Goal: Information Seeking & Learning: Learn about a topic

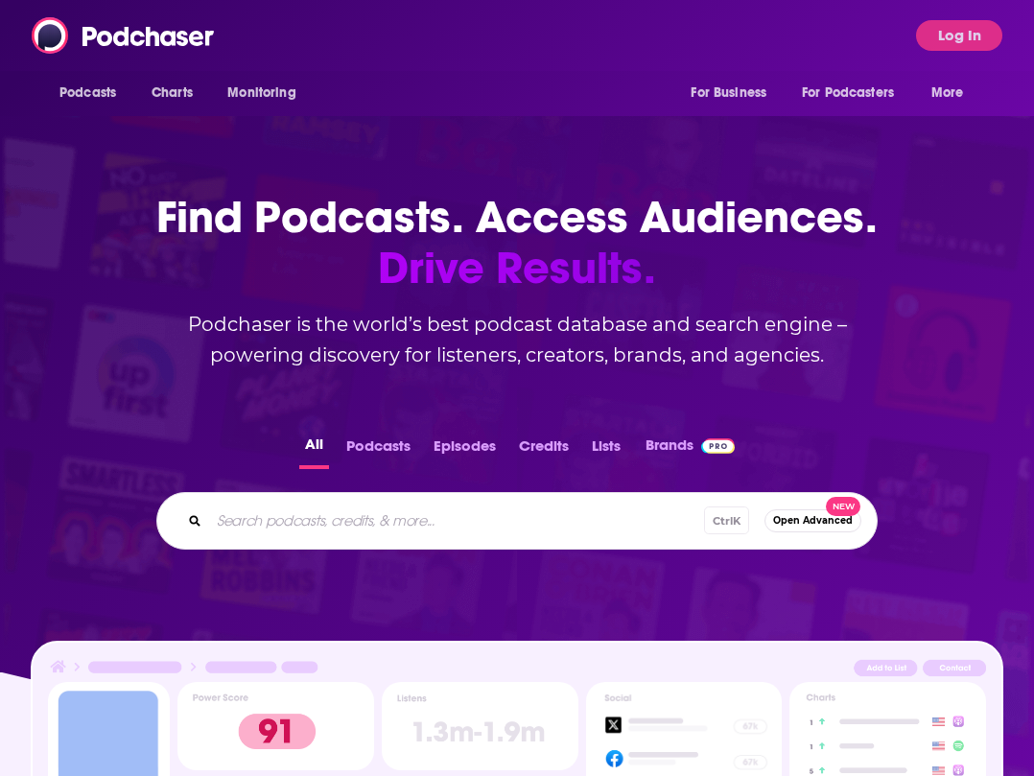
click at [400, 541] on div "Ctrl K Open Advanced New" at bounding box center [516, 521] width 721 height 58
click at [400, 524] on input "Search podcasts, credits, & more..." at bounding box center [456, 520] width 495 height 31
type input "green dreamer"
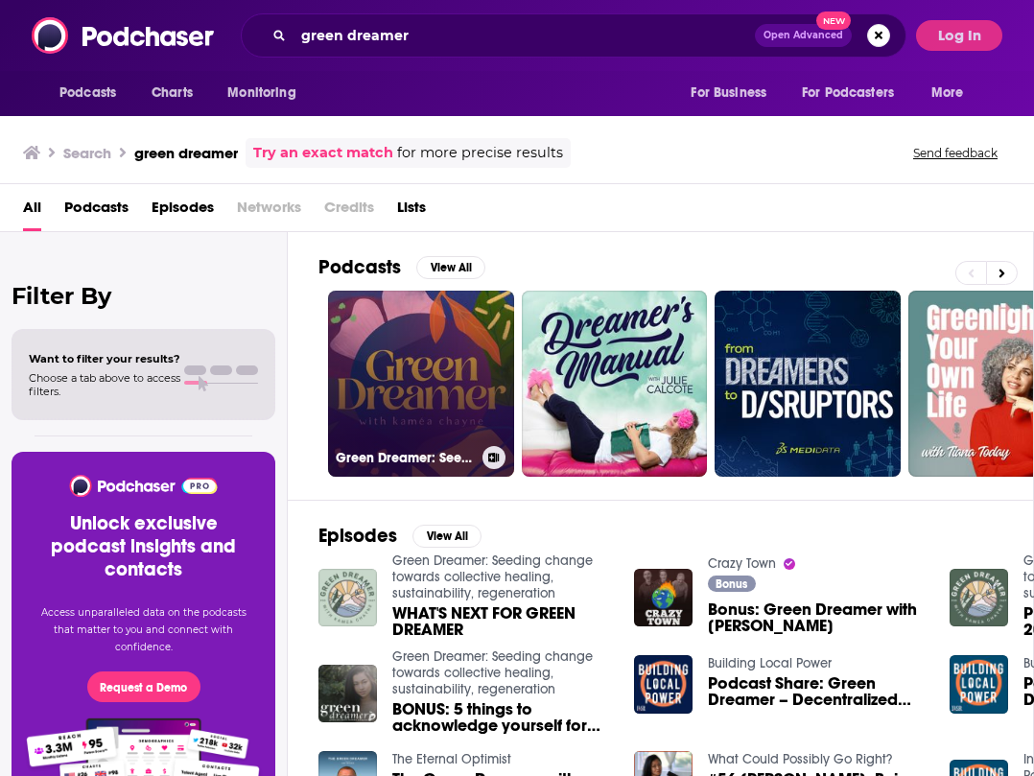
click at [406, 386] on link "Green Dreamer: Seeding change towards collective healing, sustainability, regen…" at bounding box center [421, 384] width 186 height 186
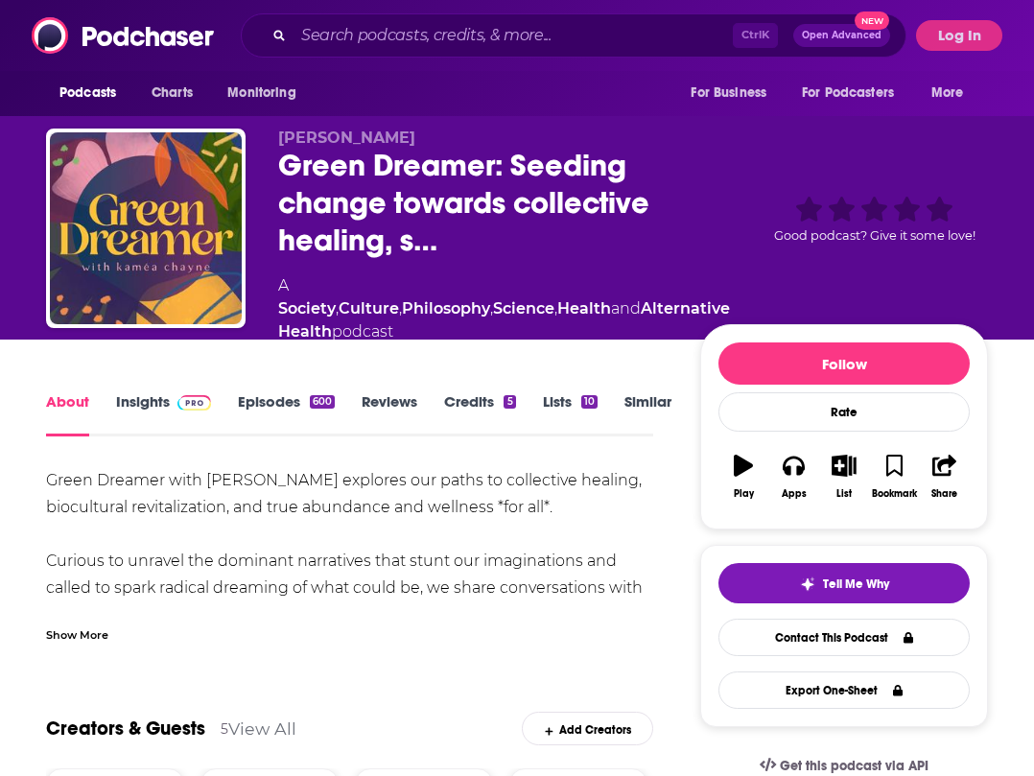
click at [668, 392] on link "Similar" at bounding box center [647, 414] width 47 height 44
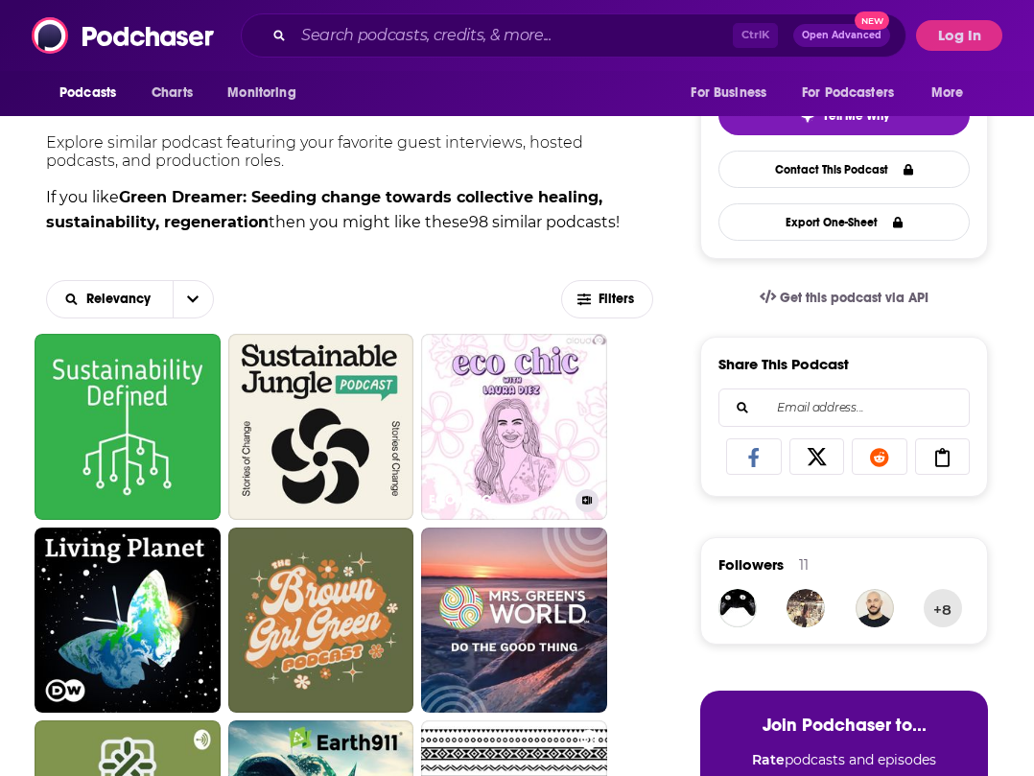
scroll to position [480, 0]
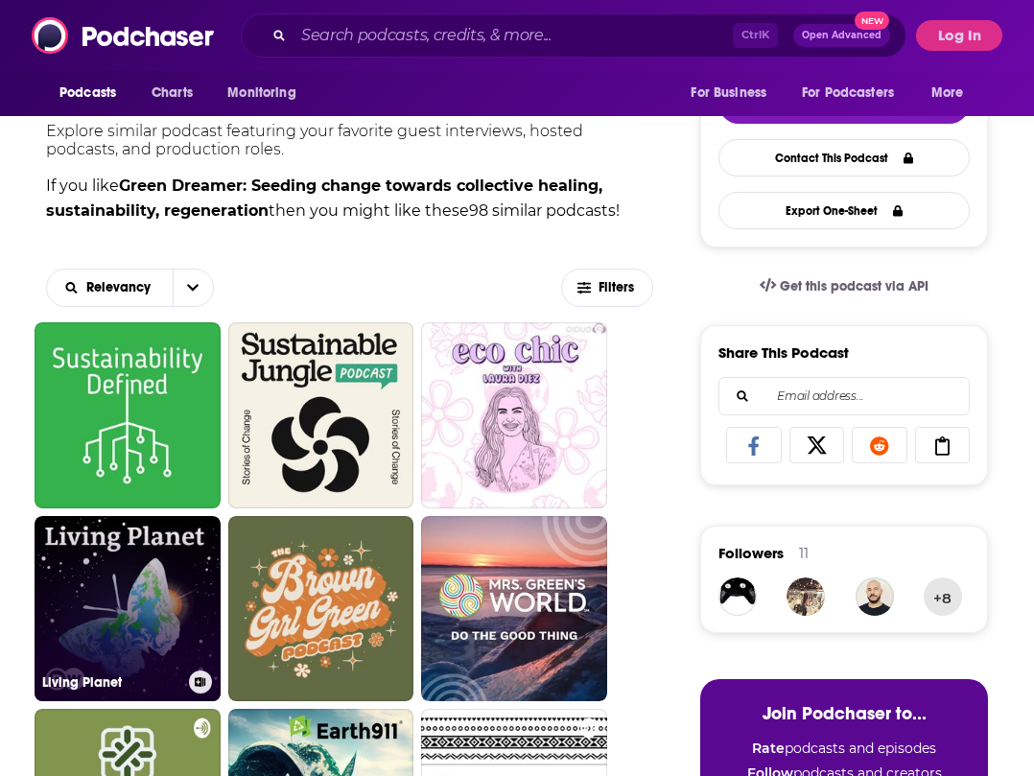
click at [135, 573] on link "Living Planet" at bounding box center [128, 609] width 186 height 186
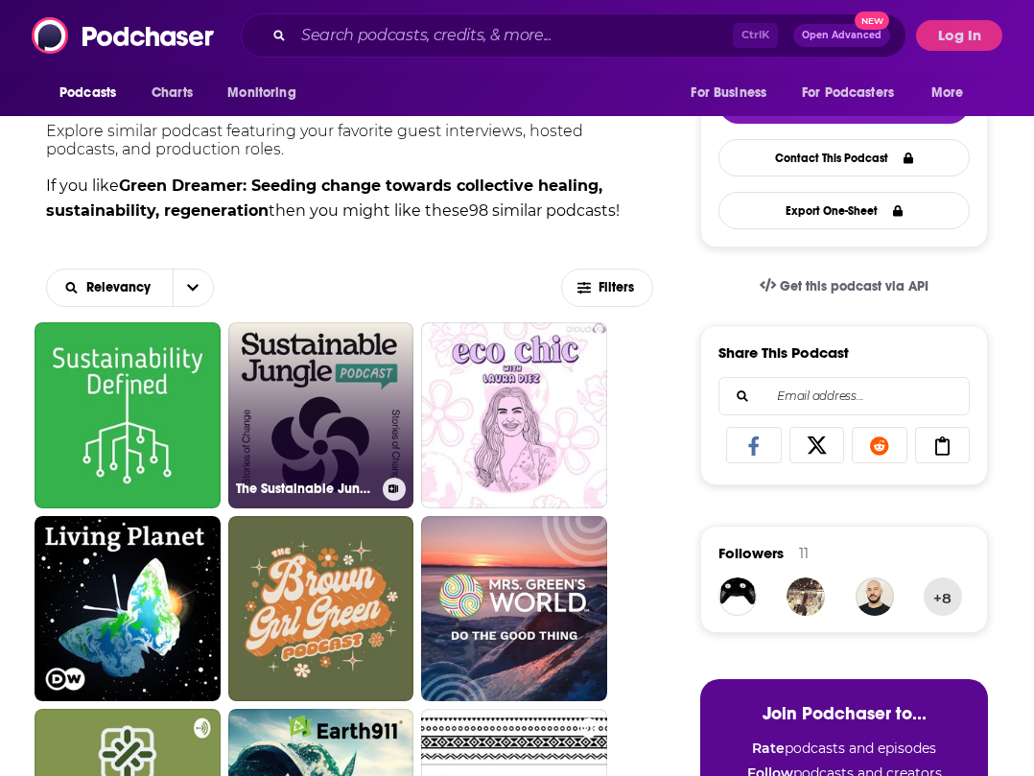
click at [356, 370] on link "The Sustainable Jungle Podcast" at bounding box center [321, 415] width 186 height 186
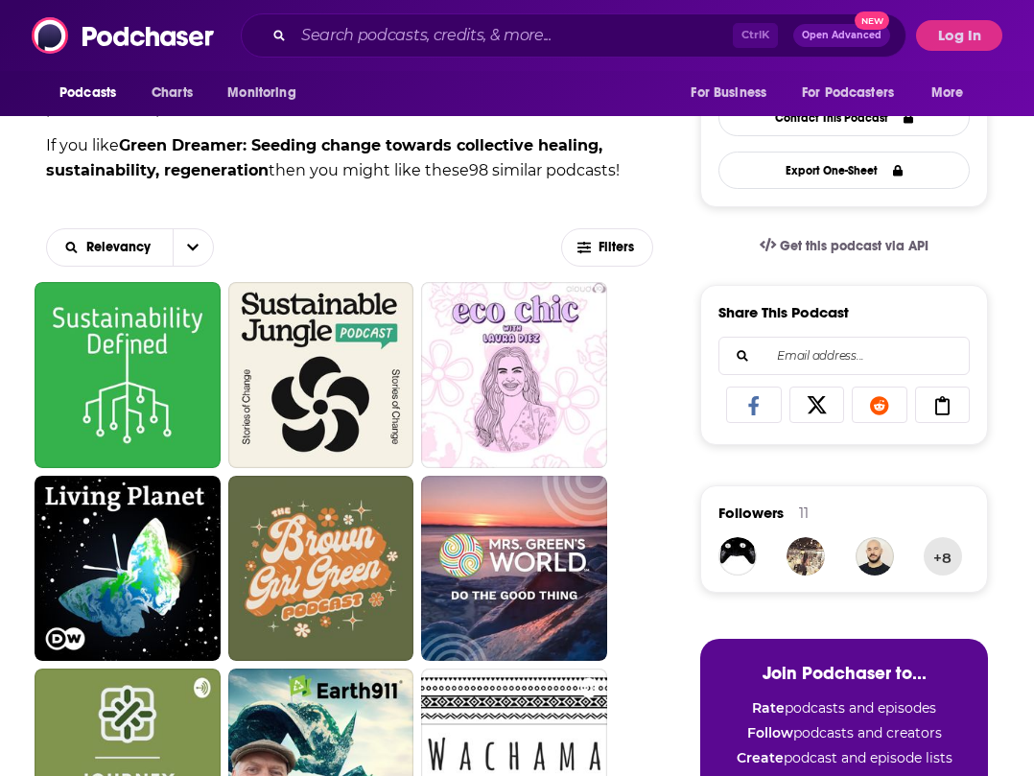
scroll to position [384, 0]
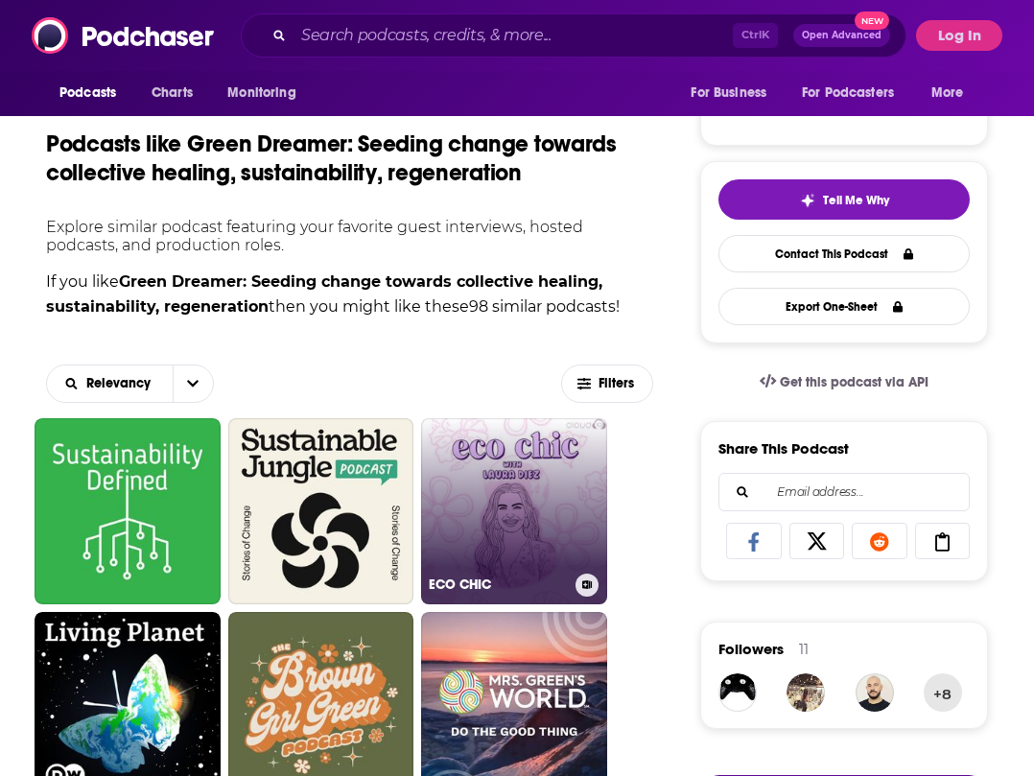
click at [492, 484] on link "ECO CHIC" at bounding box center [514, 511] width 186 height 186
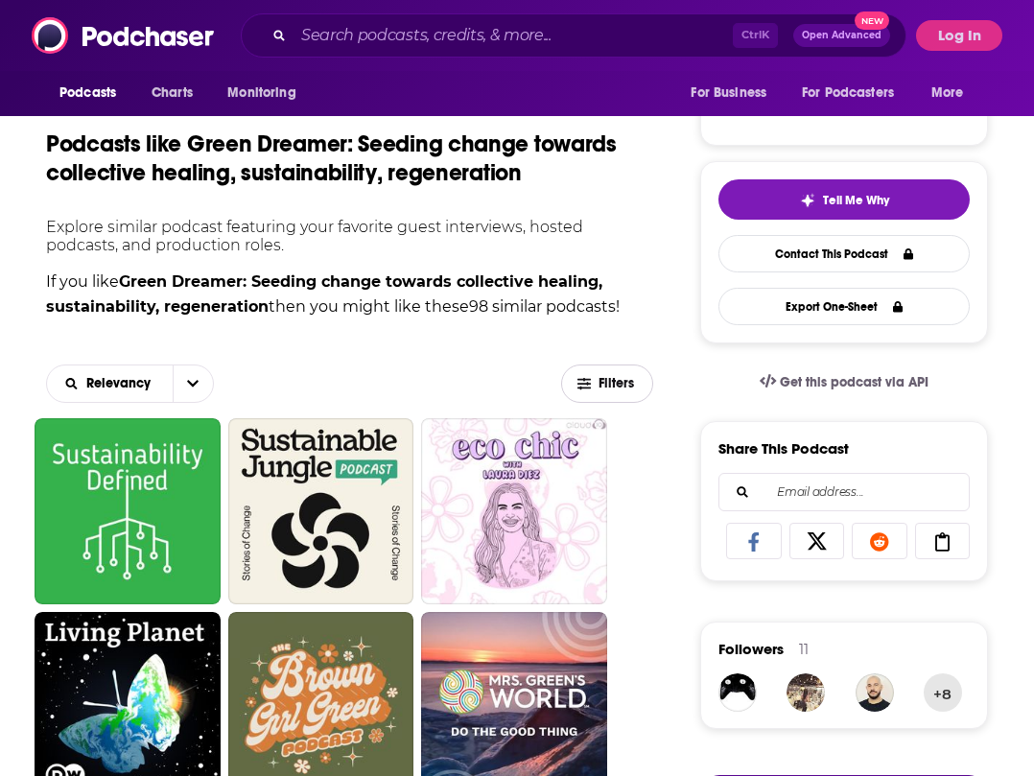
click at [611, 377] on span "Filters" at bounding box center [607, 384] width 90 height 14
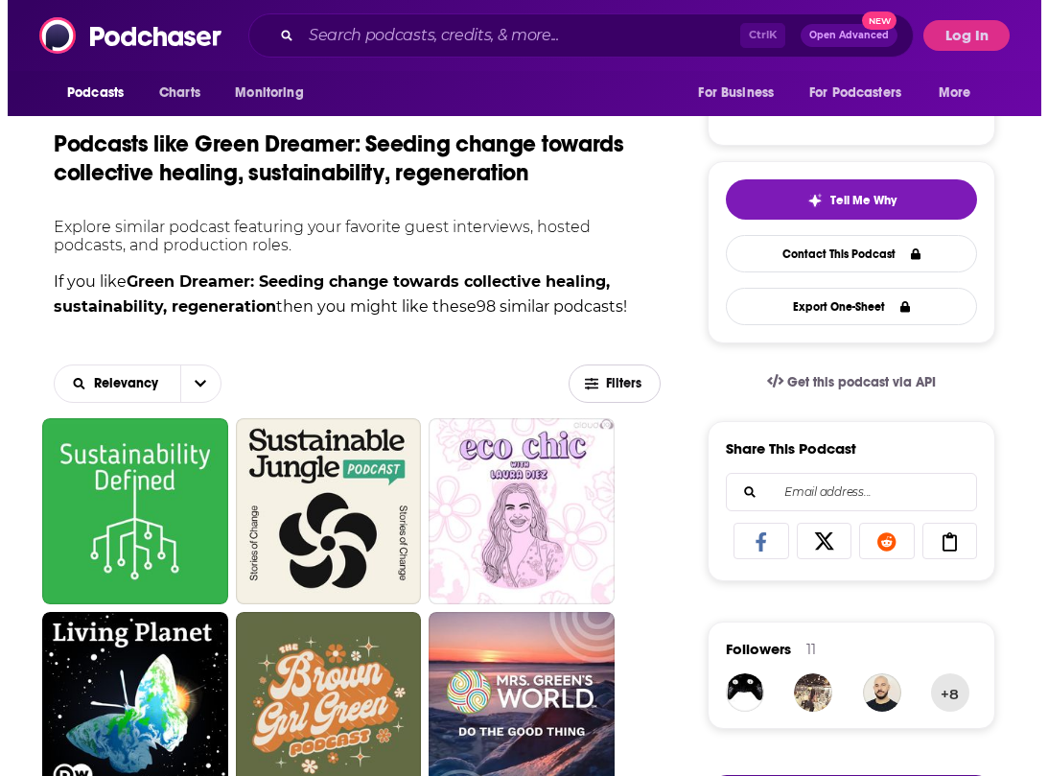
scroll to position [0, 0]
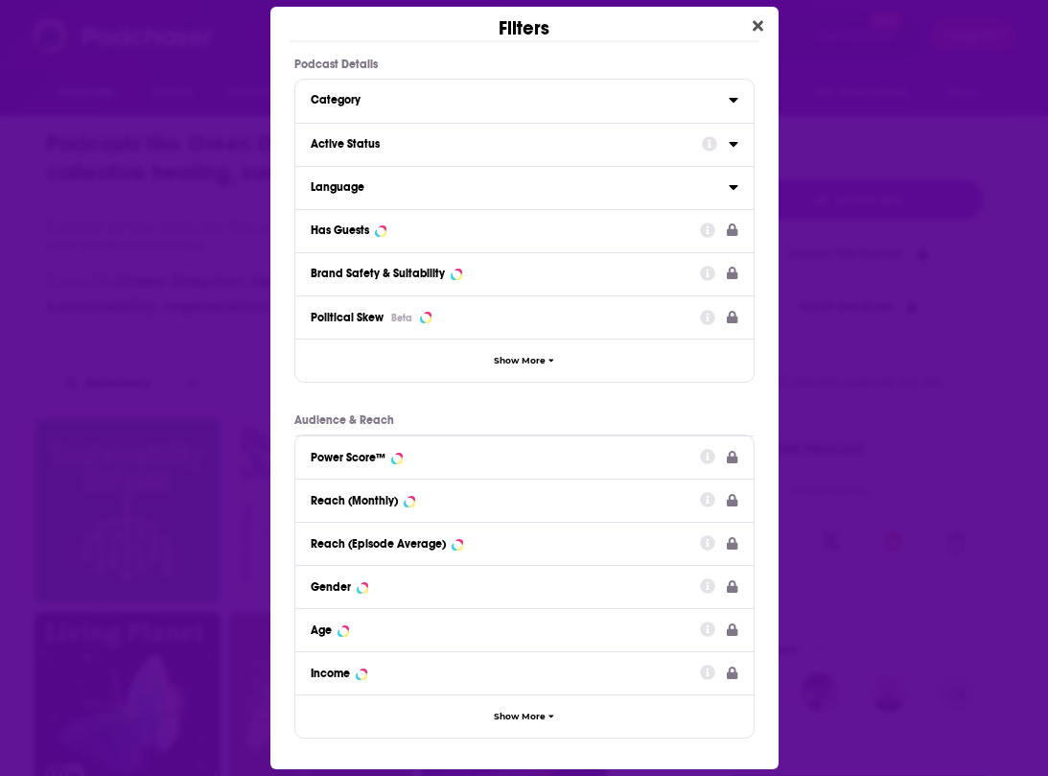
click at [509, 142] on div "Active Status" at bounding box center [500, 143] width 379 height 13
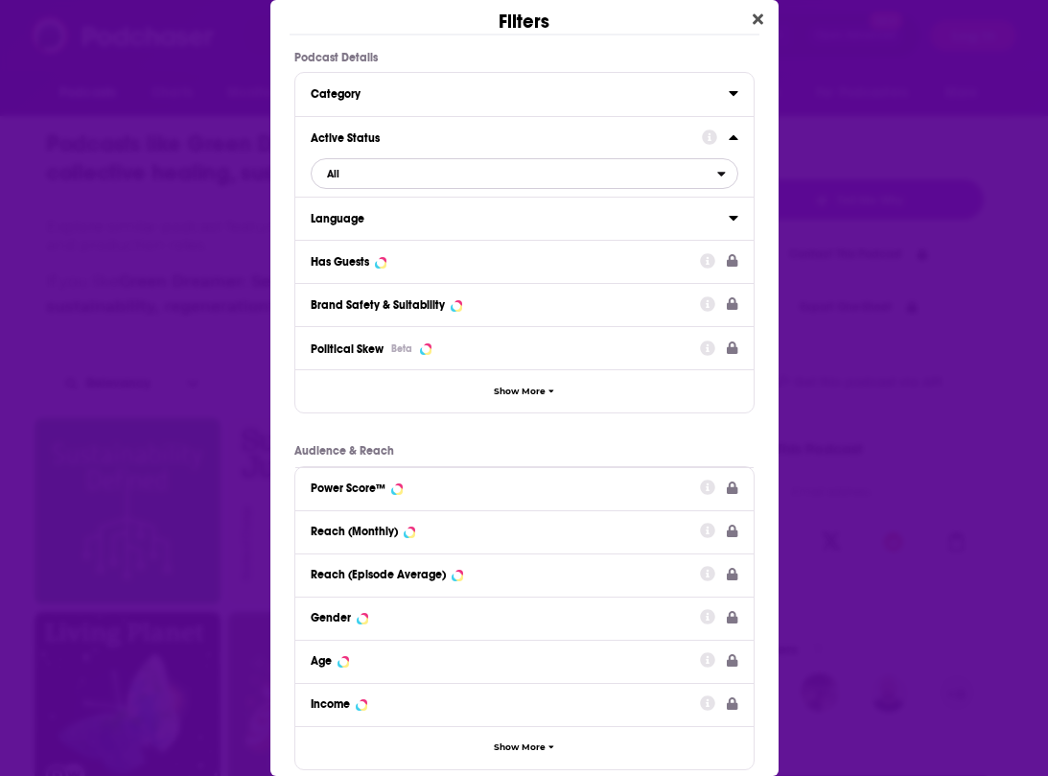
click at [527, 167] on span "All" at bounding box center [515, 173] width 406 height 25
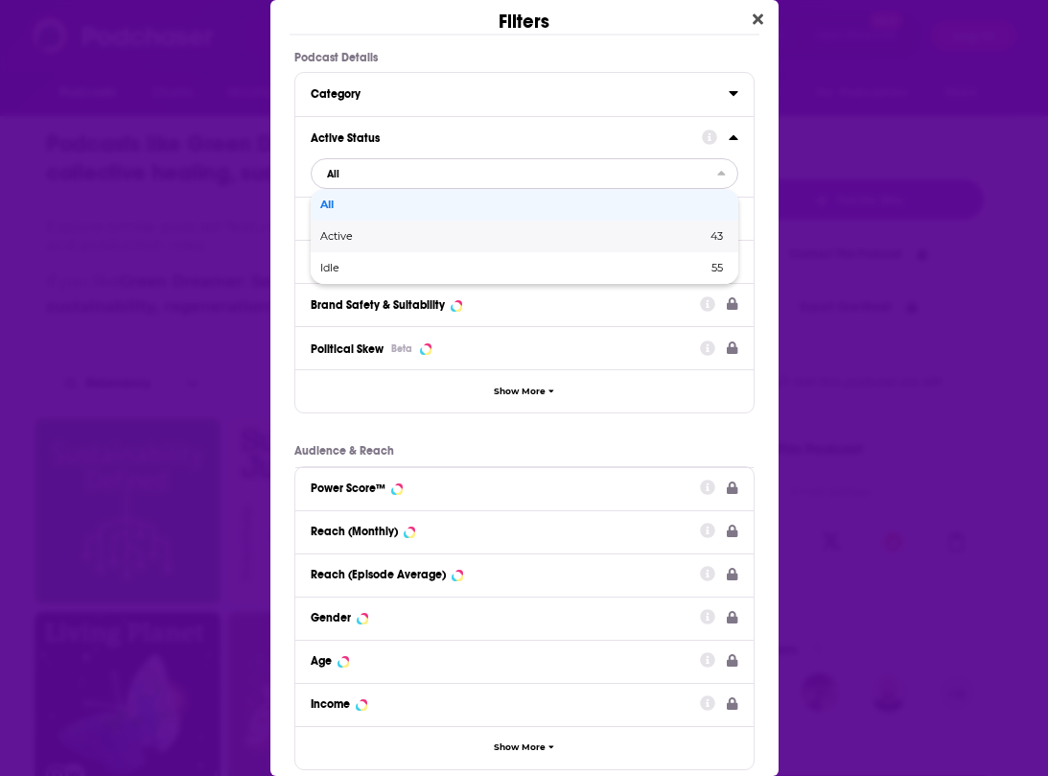
click at [461, 238] on span "Active" at bounding box center [424, 236] width 209 height 11
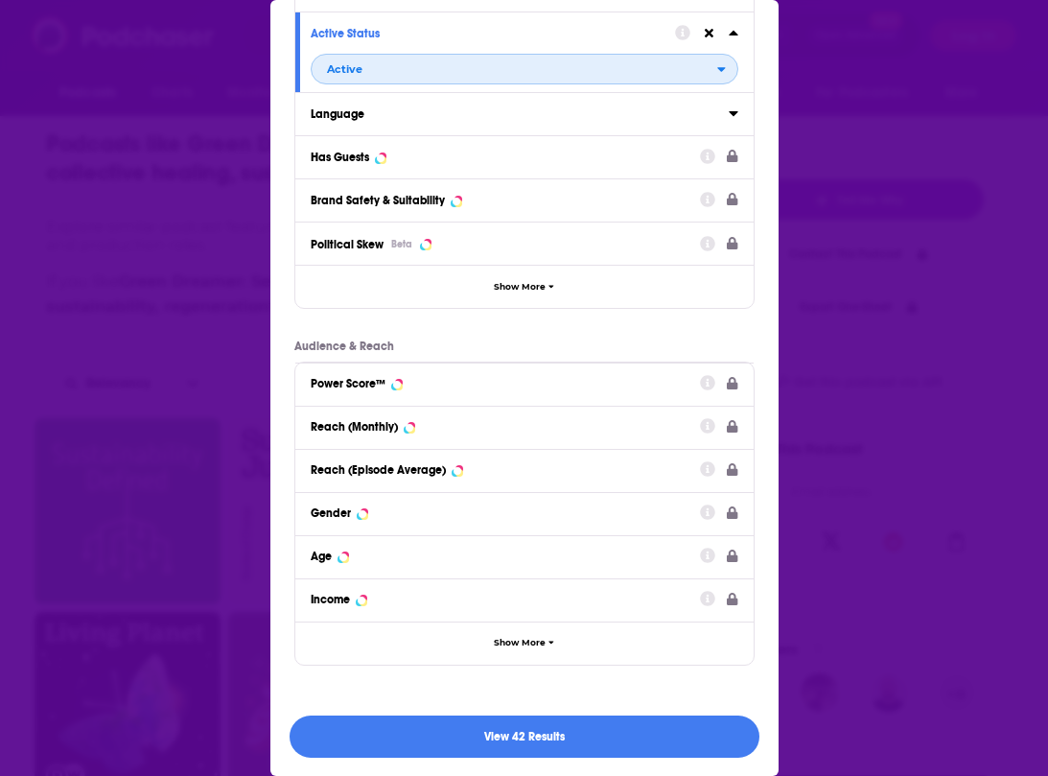
scroll to position [105, 0]
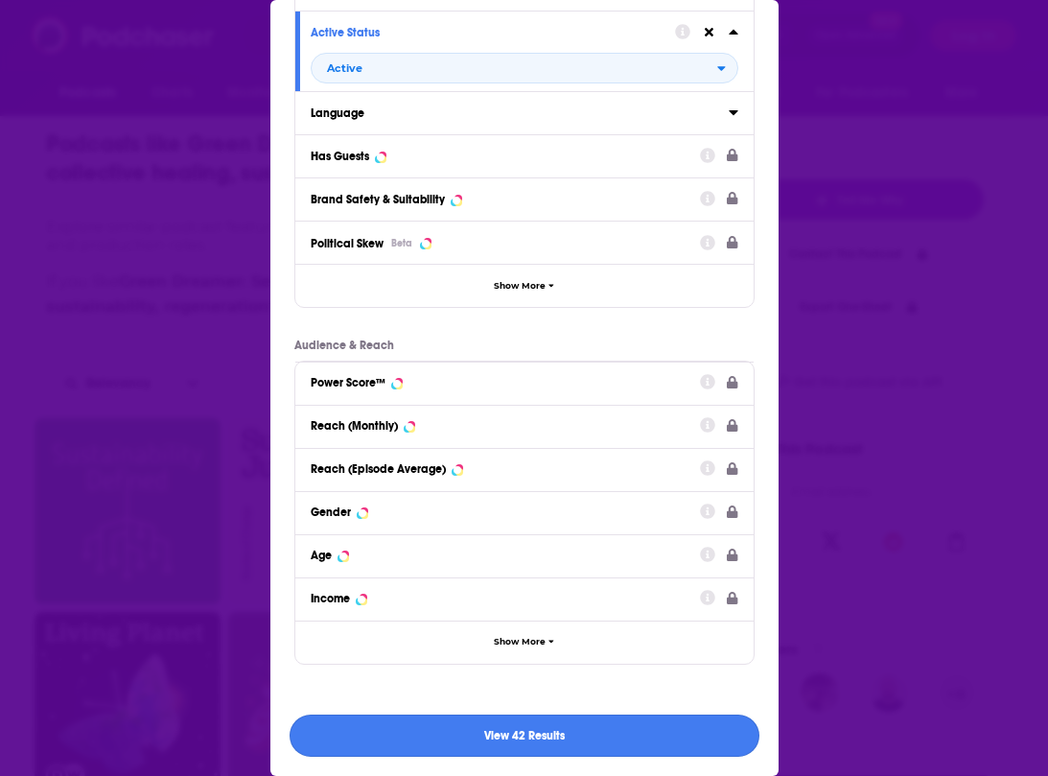
click at [430, 726] on button "View 42 Results" at bounding box center [525, 736] width 470 height 43
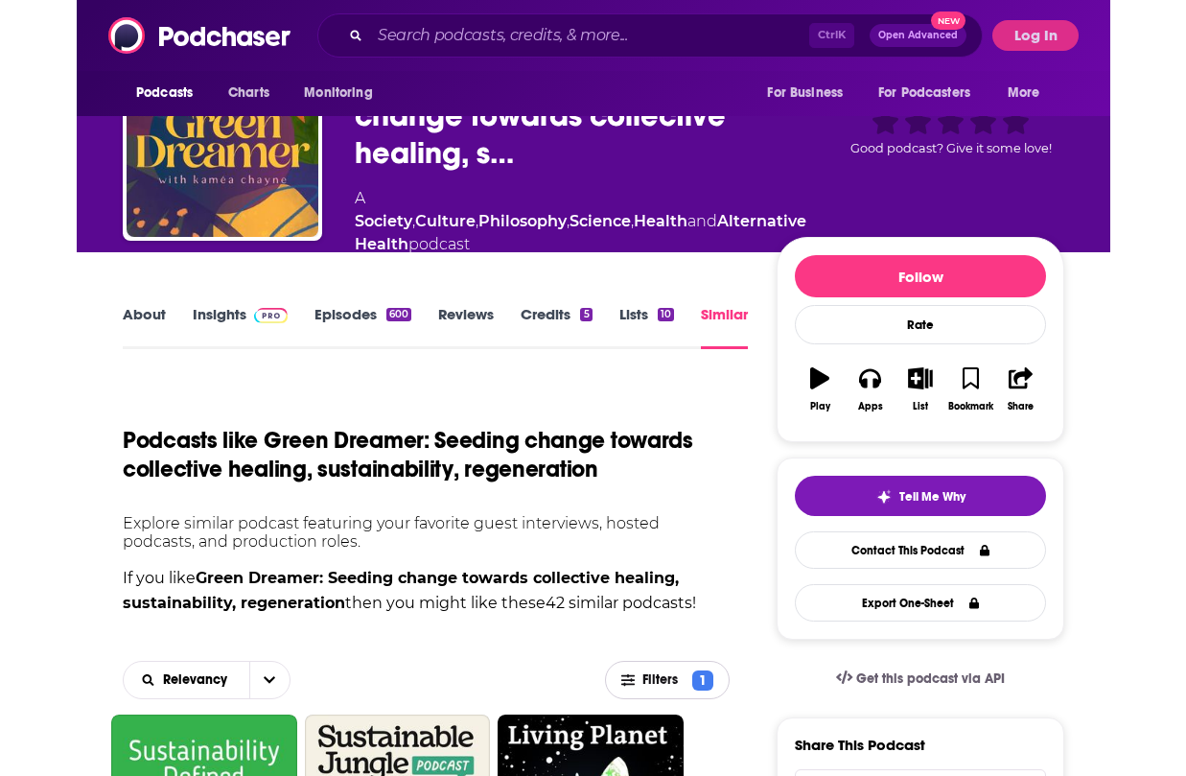
scroll to position [0, 0]
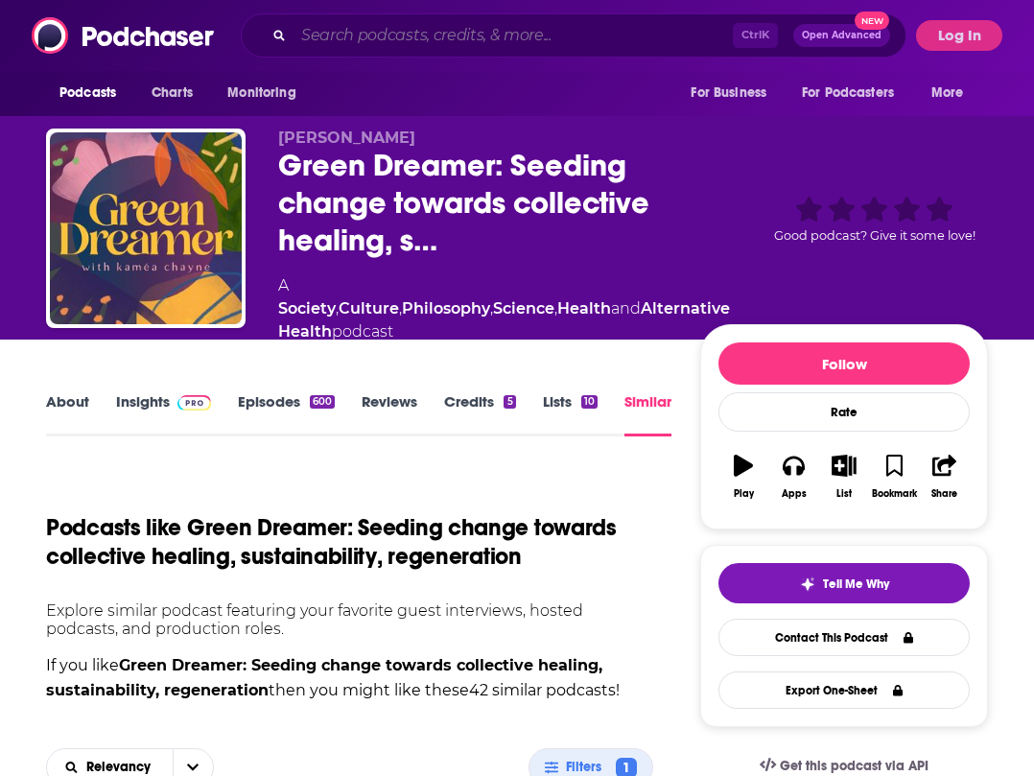
click at [386, 45] on input "Search podcasts, credits, & more..." at bounding box center [512, 35] width 439 height 31
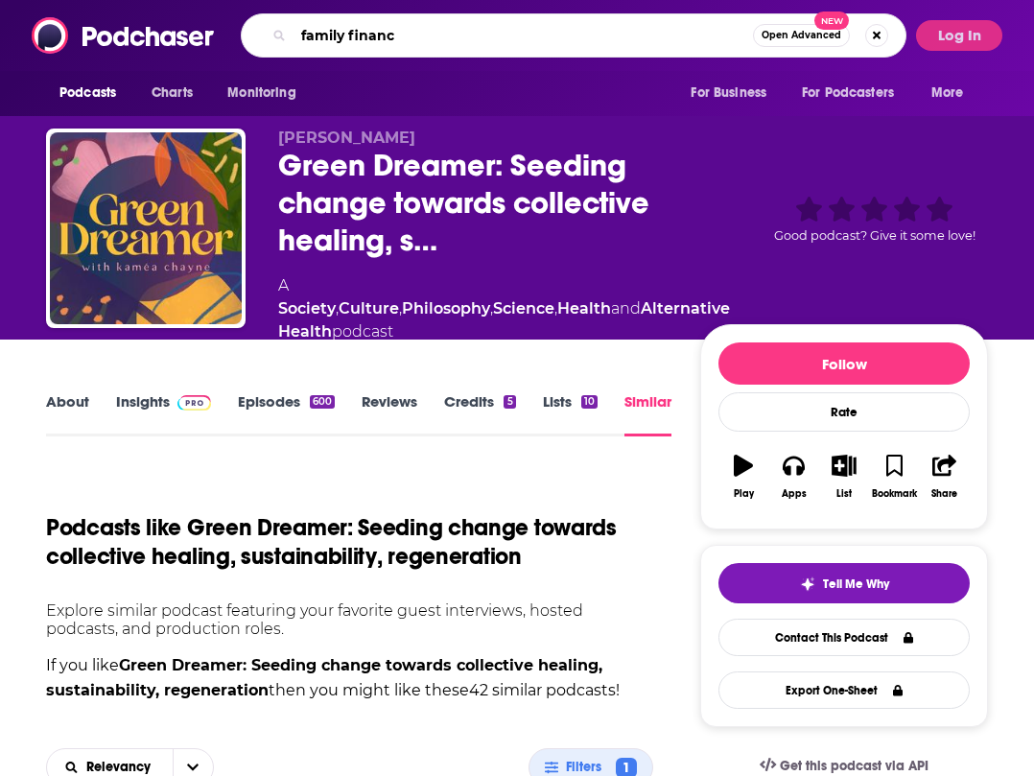
type input "family finance"
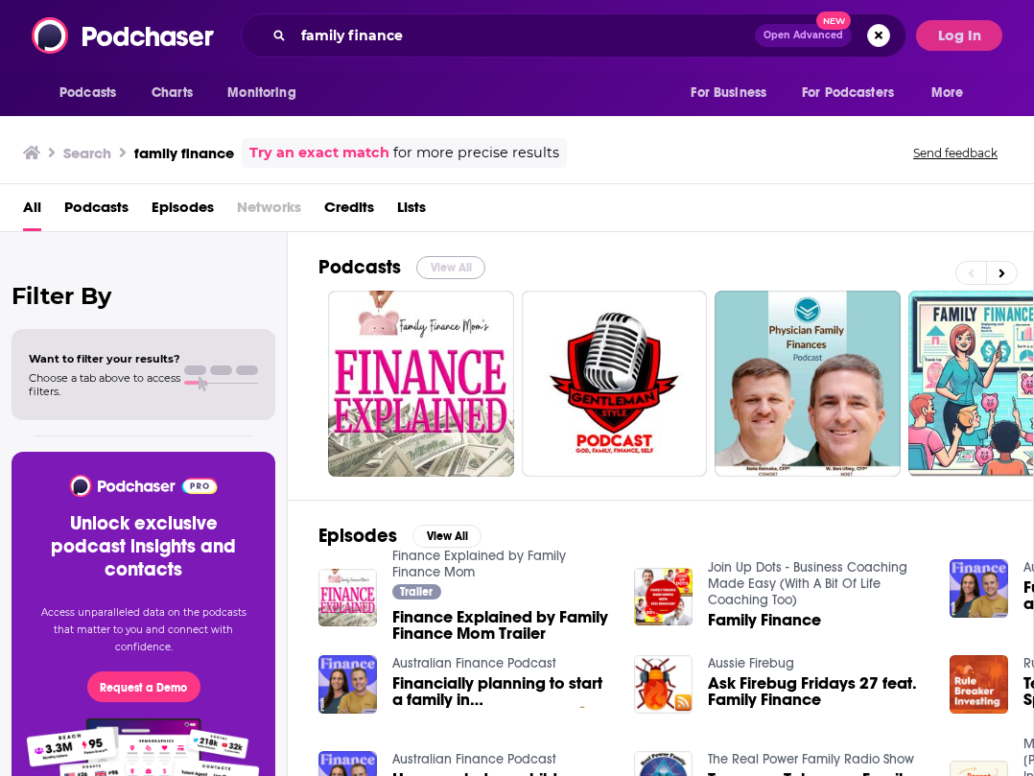
click at [465, 264] on button "View All" at bounding box center [450, 267] width 69 height 23
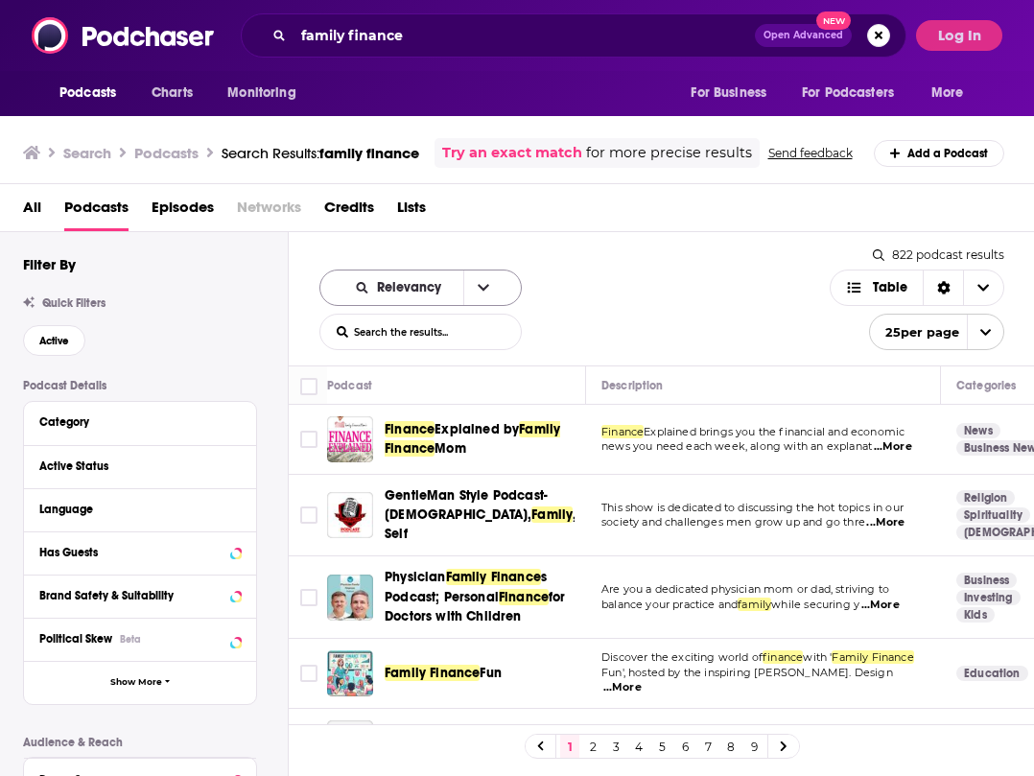
click at [480, 293] on icon "open menu" at bounding box center [484, 287] width 12 height 13
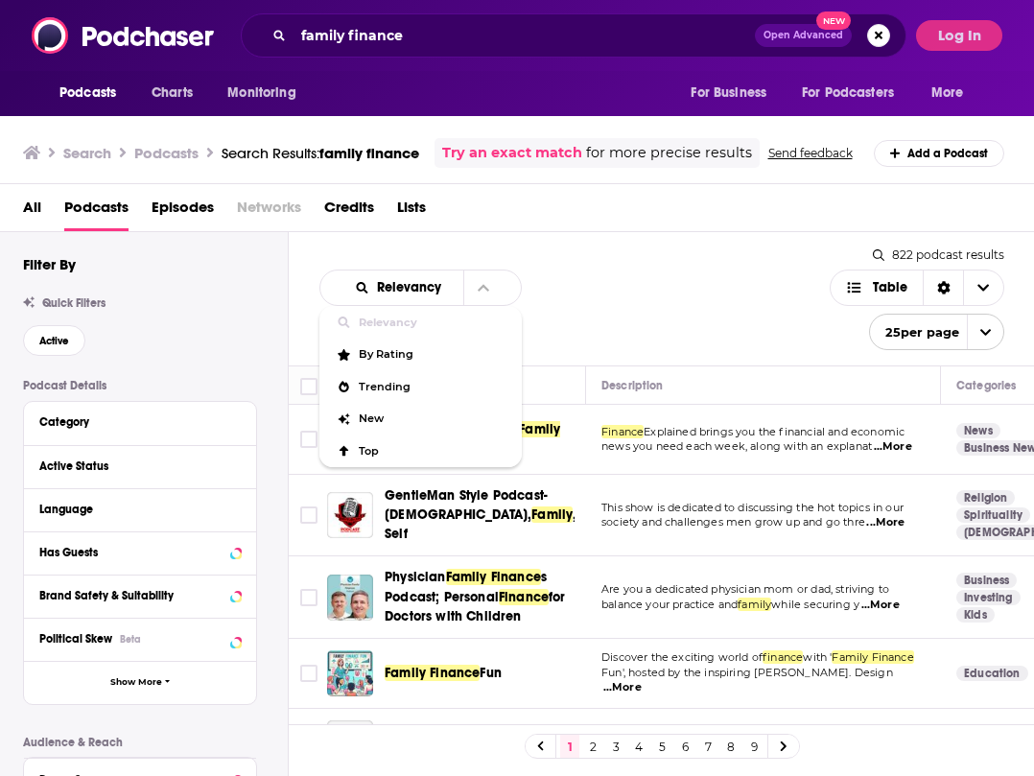
click at [537, 287] on div "Relevancy Relevancy By Rating Trending New Top List Search Input Search the res…" at bounding box center [574, 309] width 510 height 81
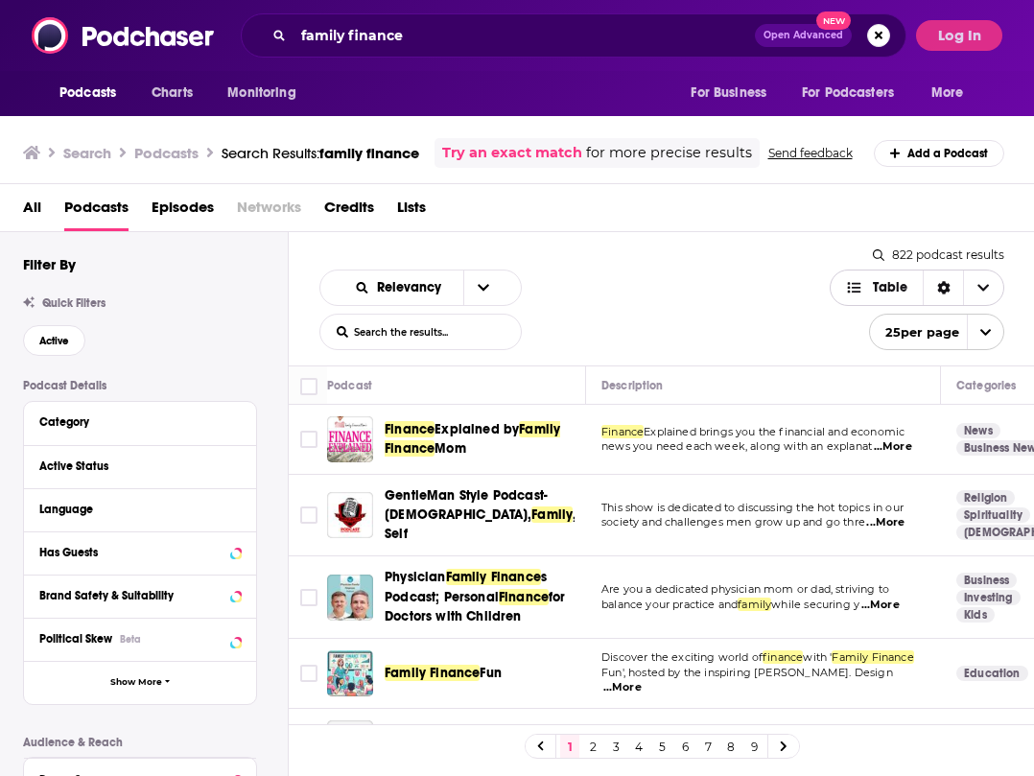
click at [963, 299] on div "Sort Direction" at bounding box center [943, 287] width 40 height 35
click at [963, 300] on div "Sort Direction" at bounding box center [943, 287] width 40 height 35
click at [588, 269] on div "Relevancy List Search Input Search the results... Table" at bounding box center [574, 309] width 510 height 81
